Goal: Transaction & Acquisition: Obtain resource

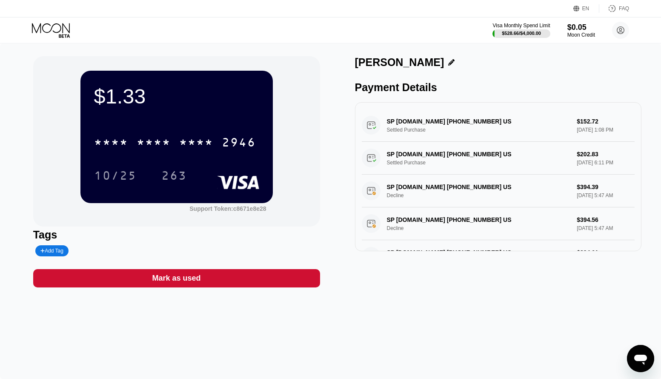
click at [50, 27] on icon at bounding box center [52, 30] width 40 height 15
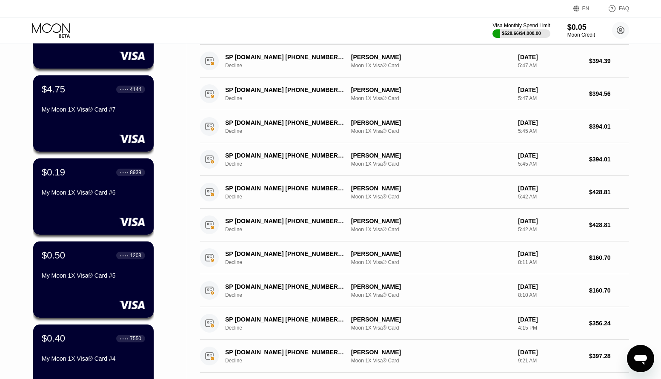
scroll to position [52, 0]
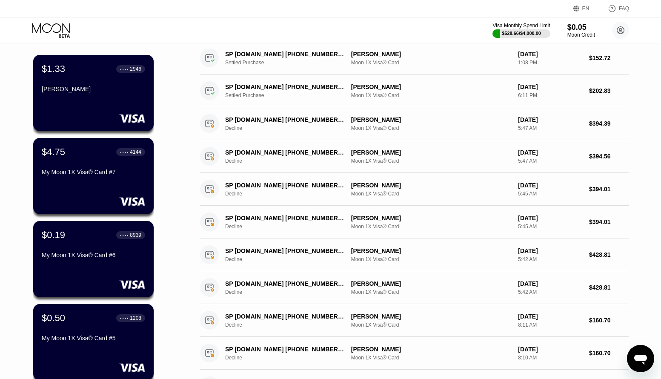
click at [54, 23] on icon at bounding box center [52, 30] width 40 height 15
click at [56, 27] on icon at bounding box center [52, 30] width 40 height 15
click at [54, 35] on icon at bounding box center [52, 30] width 40 height 15
click at [54, 32] on icon at bounding box center [51, 28] width 38 height 10
click at [621, 32] on icon at bounding box center [621, 30] width 5 height 5
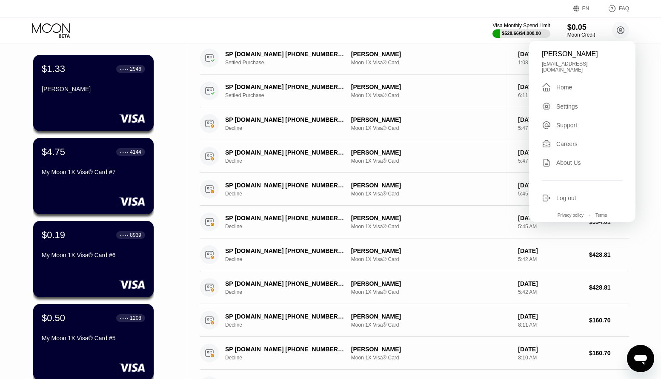
click at [556, 82] on div "" at bounding box center [549, 87] width 14 height 10
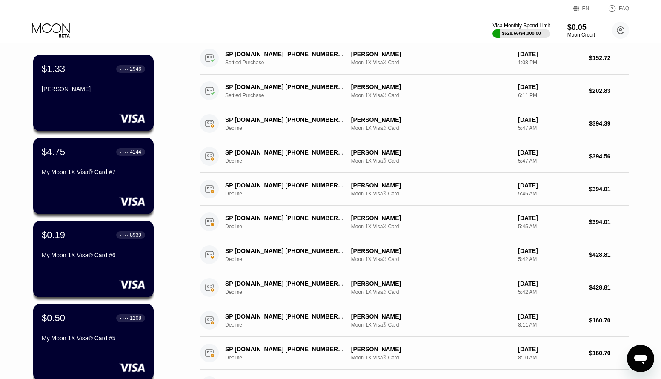
click at [394, 33] on div "Visa Monthly Spend Limit $528.66 / $4,000.00 $0.05 Moon Credit jason price ztwi…" at bounding box center [330, 30] width 661 height 26
click at [43, 25] on icon at bounding box center [52, 30] width 40 height 15
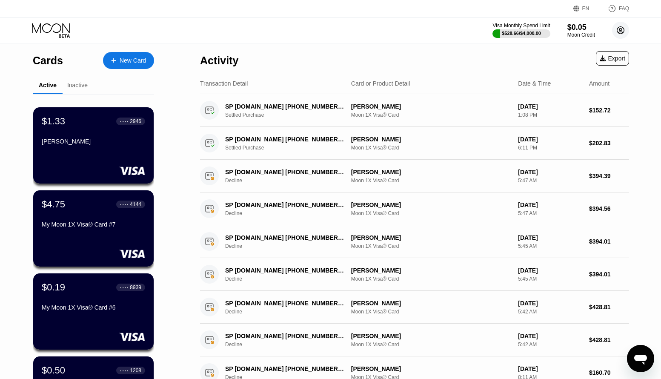
click at [625, 29] on circle at bounding box center [621, 30] width 17 height 17
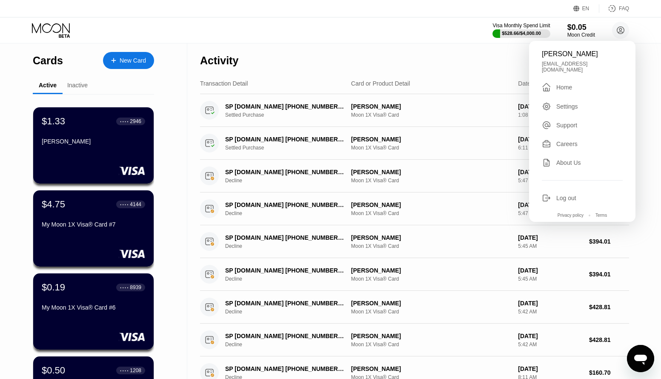
click at [121, 58] on div "New Card" at bounding box center [133, 60] width 26 height 7
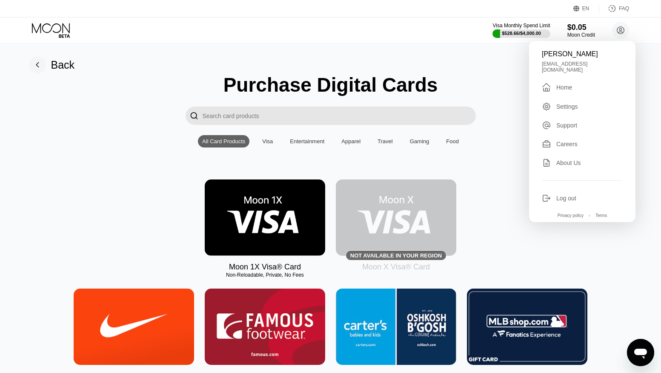
click at [270, 121] on input "Search card products" at bounding box center [339, 115] width 273 height 18
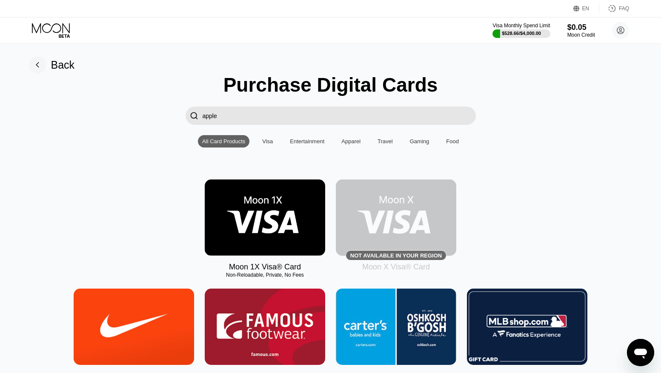
drag, startPoint x: 245, startPoint y: 119, endPoint x: 186, endPoint y: 118, distance: 58.8
click at [186, 118] on div " apple" at bounding box center [331, 115] width 290 height 18
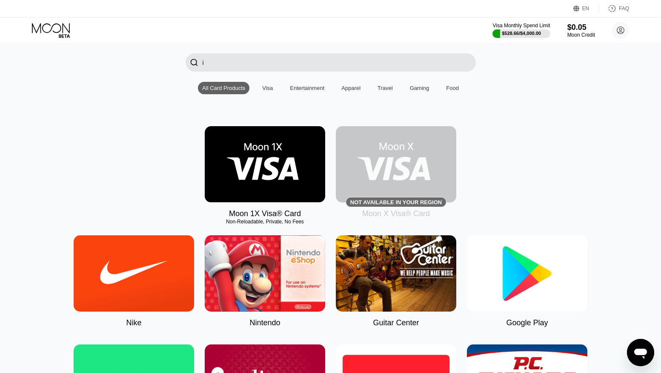
scroll to position [71, 0]
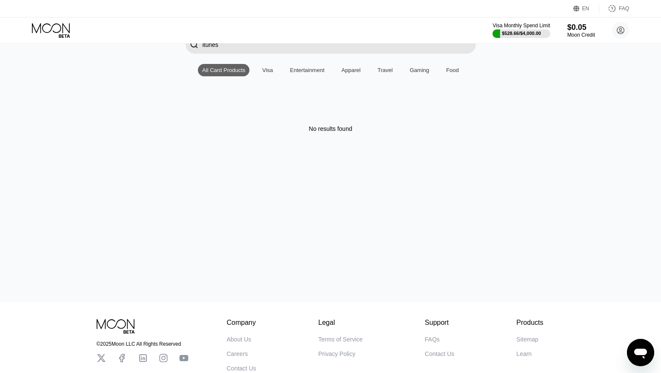
type input "itunes"
click at [419, 73] on div "Gaming" at bounding box center [420, 70] width 20 height 6
click at [316, 73] on div "Entertainment" at bounding box center [307, 70] width 35 height 6
click at [267, 71] on div "Visa" at bounding box center [267, 70] width 11 height 6
drag, startPoint x: 232, startPoint y: 50, endPoint x: 196, endPoint y: 53, distance: 36.4
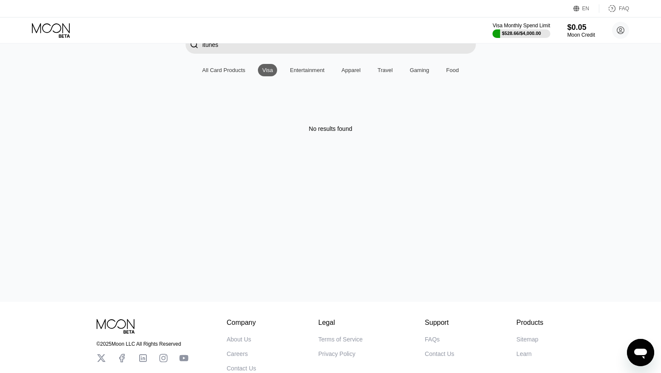
click at [196, 53] on div " itunes" at bounding box center [331, 44] width 290 height 18
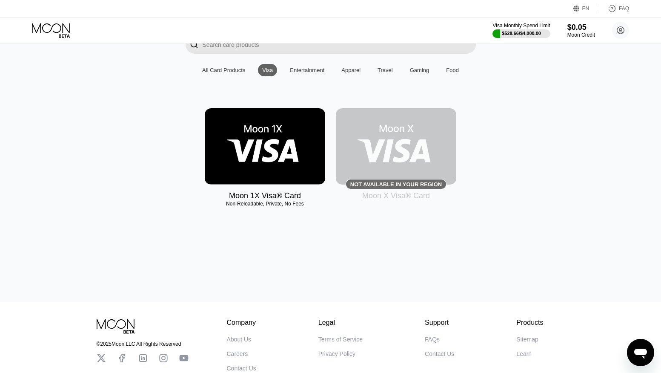
click at [287, 70] on div "Entertainment" at bounding box center [307, 70] width 43 height 12
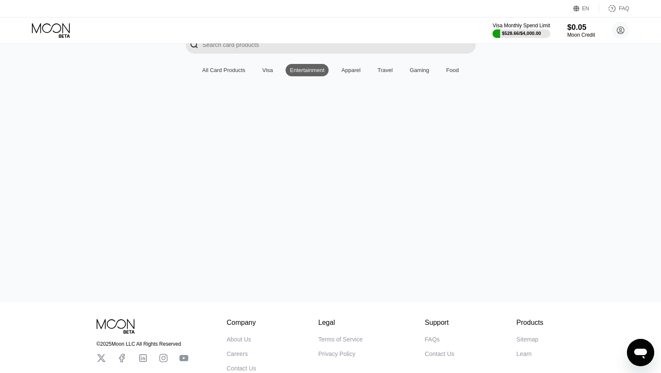
click at [347, 73] on div "Apparel" at bounding box center [351, 70] width 19 height 6
click at [386, 73] on div "Travel" at bounding box center [385, 70] width 15 height 6
click at [420, 72] on div "Gaming" at bounding box center [420, 70] width 20 height 6
click at [451, 71] on div "Food" at bounding box center [452, 70] width 13 height 6
click at [219, 68] on div "All Card Products" at bounding box center [224, 70] width 52 height 12
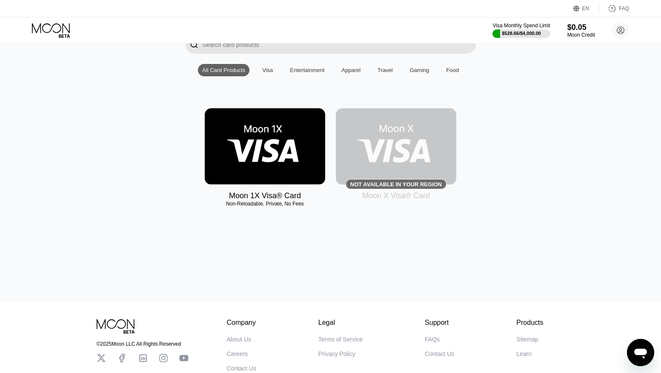
scroll to position [131, 0]
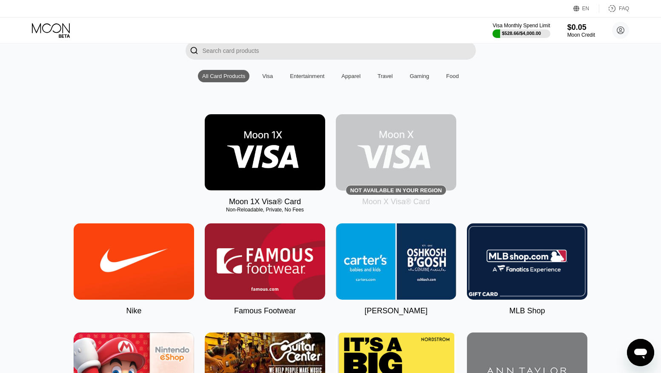
scroll to position [8, 0]
